Goal: Task Accomplishment & Management: Complete application form

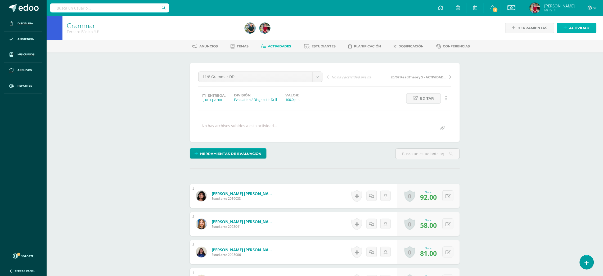
click at [574, 30] on span "Actividad" at bounding box center [579, 28] width 20 height 10
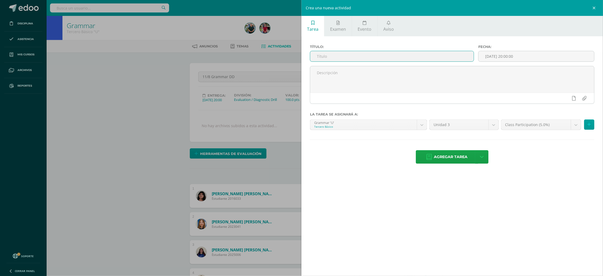
click at [434, 51] on input "text" at bounding box center [391, 56] width 163 height 10
type input "13/8 Reading and Writing, DD"
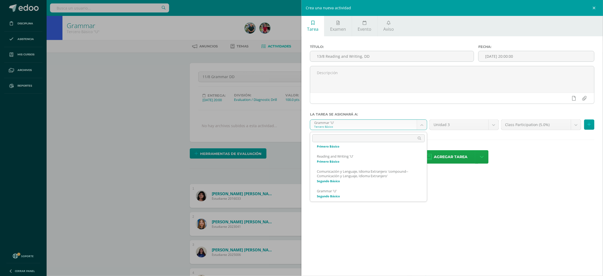
scroll to position [63, 0]
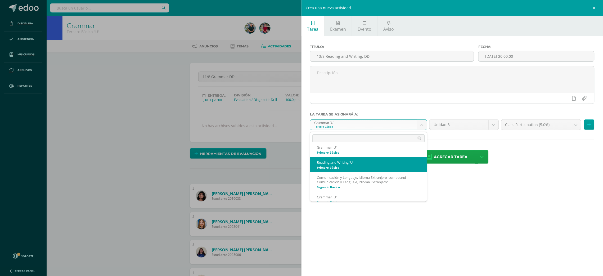
select select "200069"
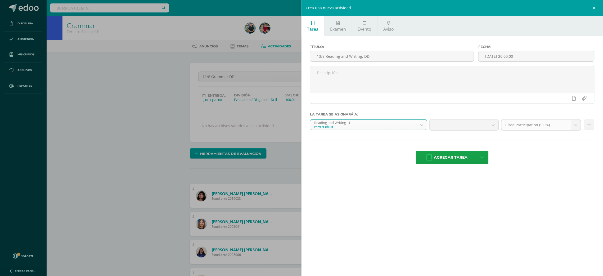
click at [575, 125] on b at bounding box center [576, 125] width 10 height 10
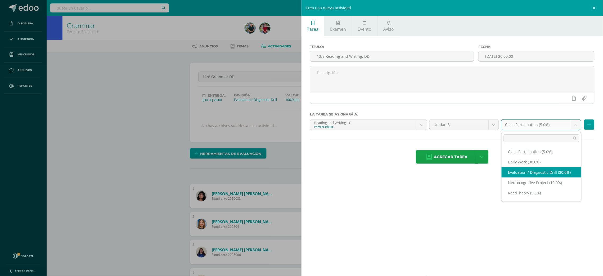
select select "202339"
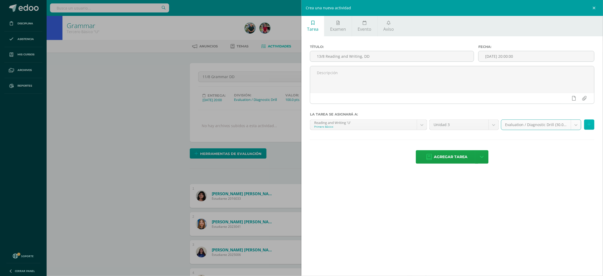
click at [591, 124] on button at bounding box center [589, 124] width 10 height 10
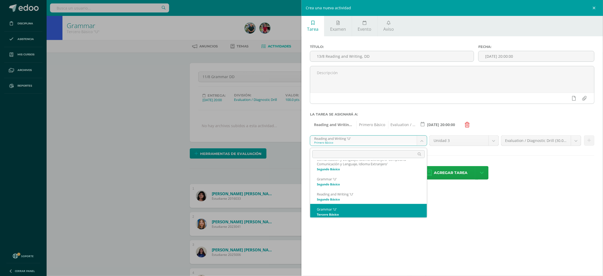
scroll to position [98, 0]
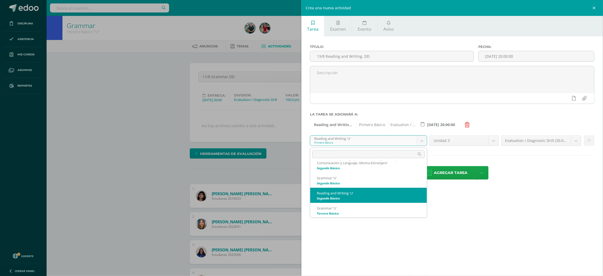
select select "200510"
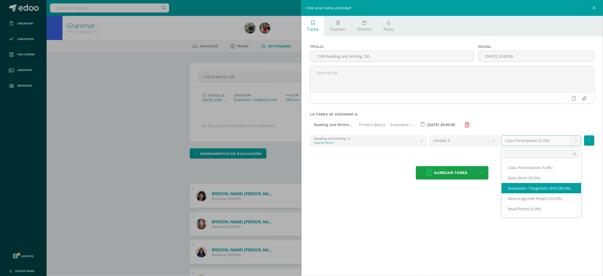
select select "202417"
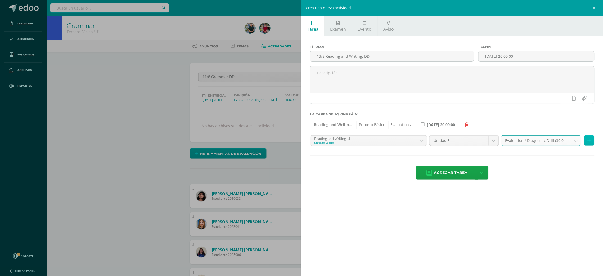
click at [591, 140] on button at bounding box center [589, 140] width 10 height 10
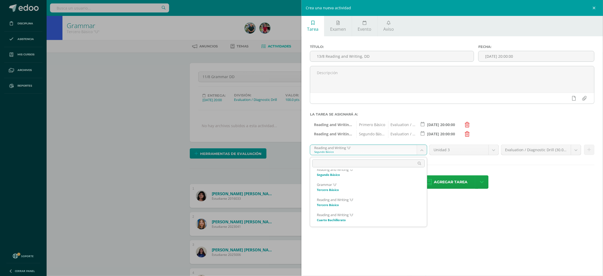
scroll to position [133, 0]
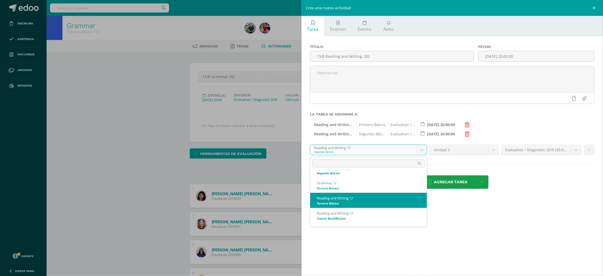
select select "200727"
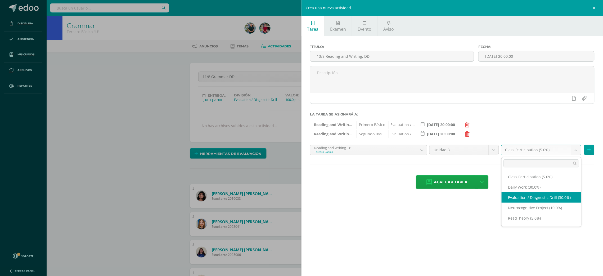
select select "202615"
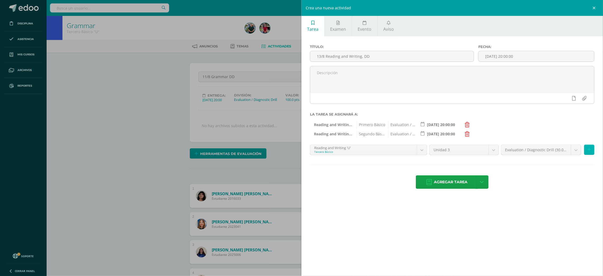
click at [587, 150] on icon at bounding box center [588, 149] width 3 height 4
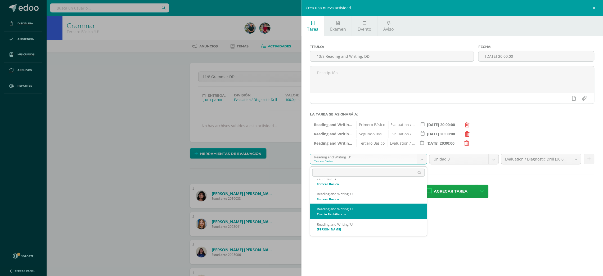
select select "200307"
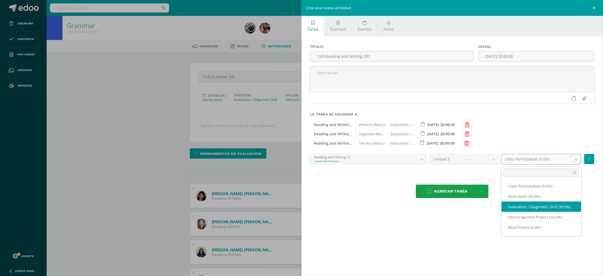
select select "202671"
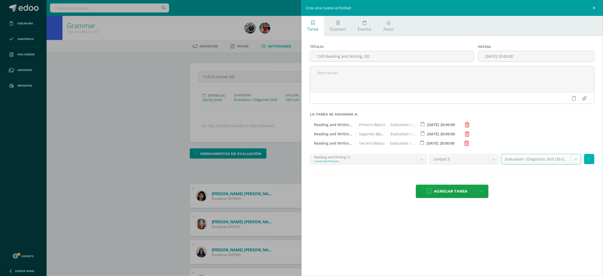
click at [589, 158] on icon at bounding box center [588, 159] width 3 height 4
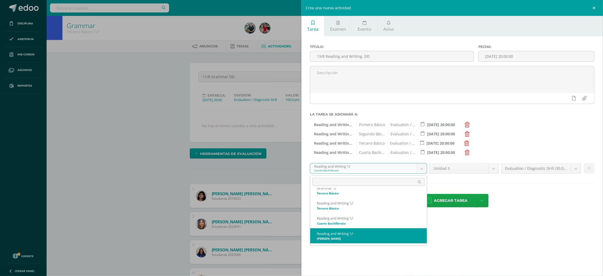
select select "199747"
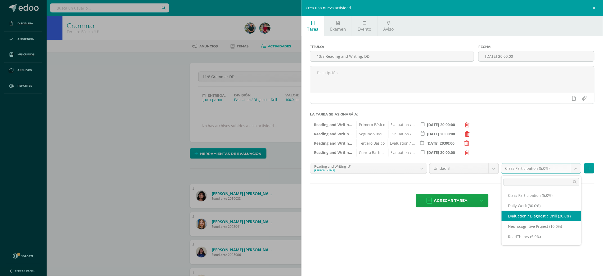
select select "202727"
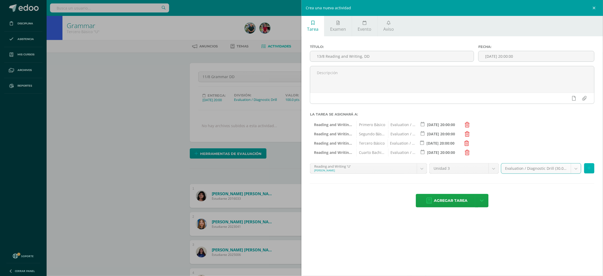
click at [585, 168] on button at bounding box center [589, 168] width 10 height 10
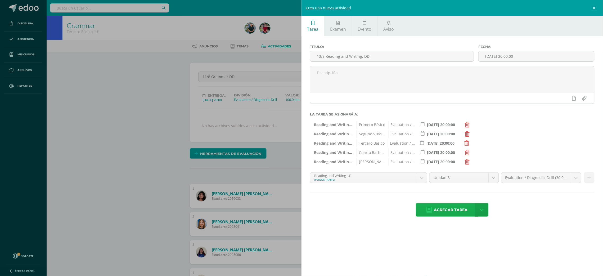
click at [451, 209] on span "Agregar tarea" at bounding box center [451, 209] width 34 height 13
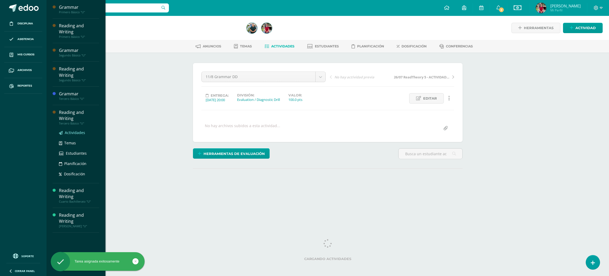
click at [78, 130] on span "Actividades" at bounding box center [75, 132] width 20 height 5
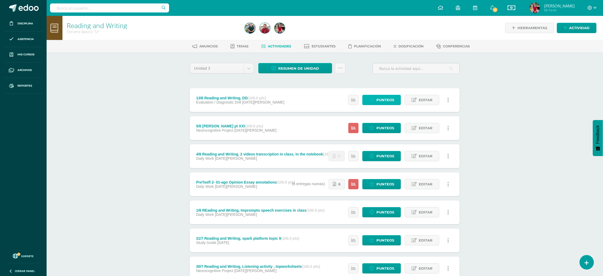
click at [381, 97] on span "Punteos" at bounding box center [385, 100] width 18 height 10
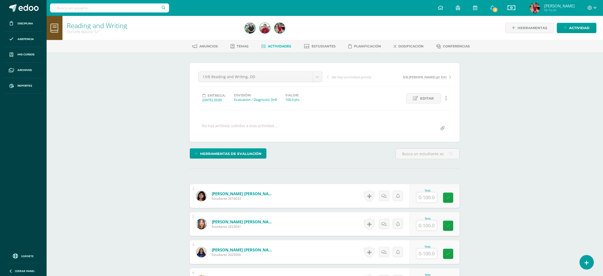
scroll to position [242, 0]
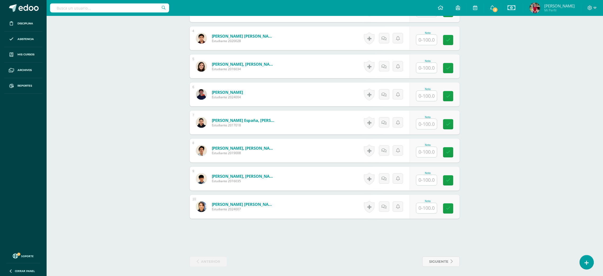
click at [602, 182] on div "Reading and Writing Tercero Básico "U" Herramientas Detalle de asistencias Acti…" at bounding box center [325, 25] width 556 height 503
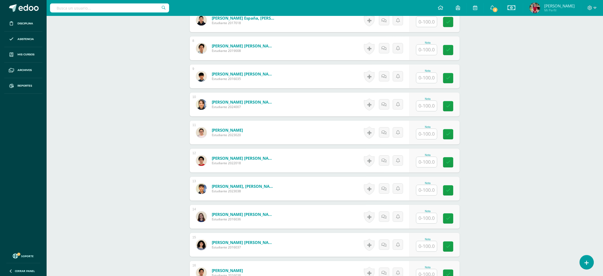
scroll to position [439, 0]
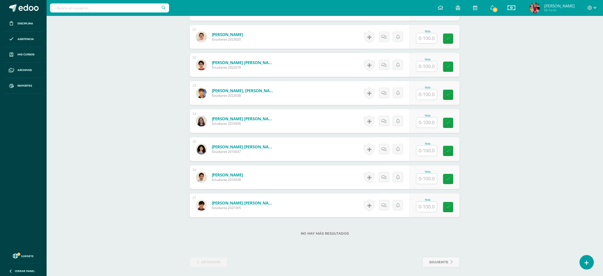
click at [410, 206] on div "Nota" at bounding box center [434, 205] width 50 height 24
click at [425, 206] on input "text" at bounding box center [429, 206] width 21 height 11
type input "98"
click at [429, 65] on input "text" at bounding box center [426, 66] width 21 height 10
type input "99"
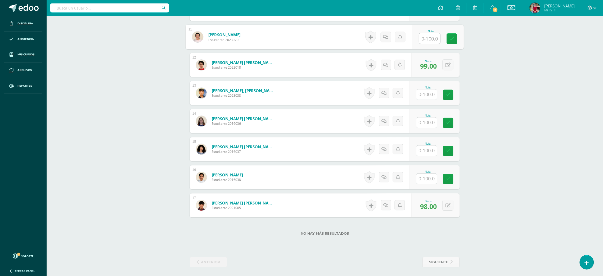
click at [429, 33] on input "text" at bounding box center [429, 38] width 21 height 11
type input "32"
click at [452, 37] on icon at bounding box center [451, 38] width 5 height 4
click at [423, 175] on input "text" at bounding box center [426, 178] width 21 height 10
type input "70"
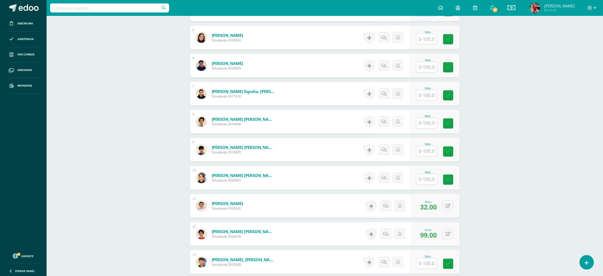
scroll to position [305, 0]
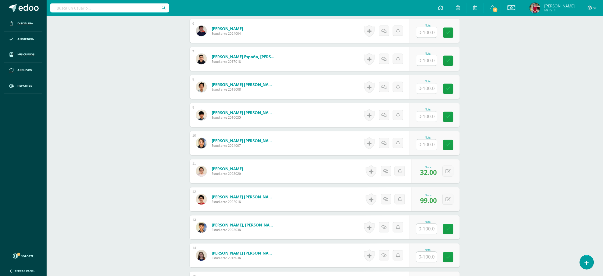
click at [427, 115] on input "text" at bounding box center [426, 116] width 21 height 10
type input "72"
click at [427, 62] on input "text" at bounding box center [426, 60] width 21 height 10
type input "79"
click at [453, 60] on icon at bounding box center [451, 60] width 5 height 4
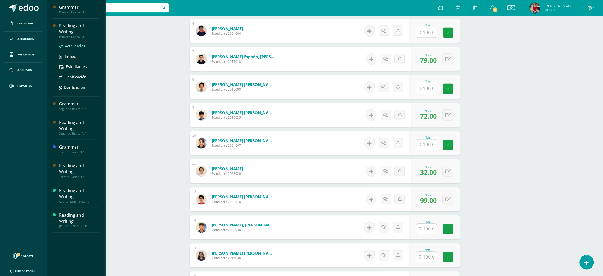
click at [72, 43] on span "Actividades" at bounding box center [75, 45] width 20 height 5
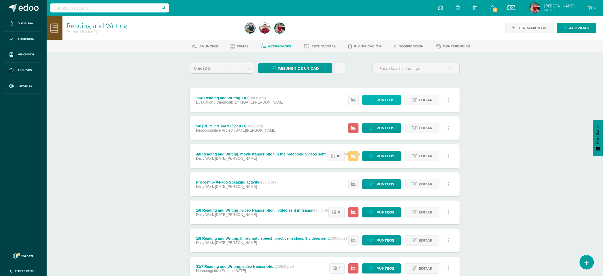
click at [381, 98] on span "Punteos" at bounding box center [385, 100] width 18 height 10
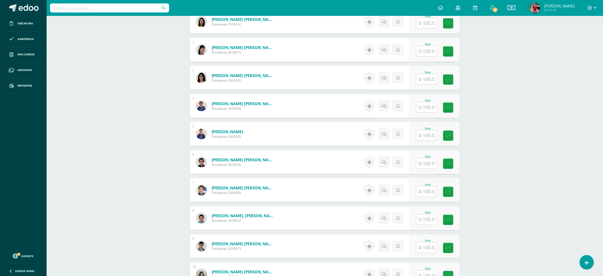
scroll to position [219, 0]
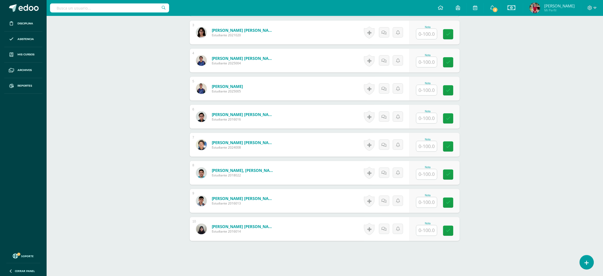
click at [427, 144] on input "text" at bounding box center [426, 146] width 21 height 10
type input "8"
type input "25"
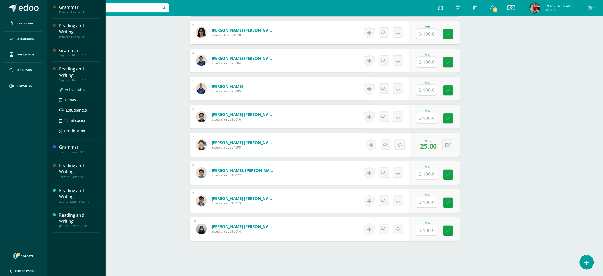
click at [77, 87] on span "Actividades" at bounding box center [75, 89] width 20 height 5
